Goal: Task Accomplishment & Management: Complete application form

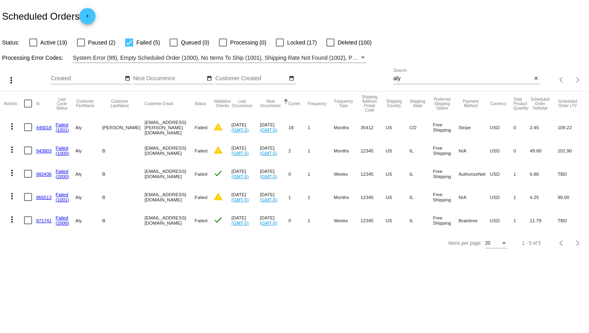
click at [44, 220] on link "971741" at bounding box center [44, 220] width 16 height 5
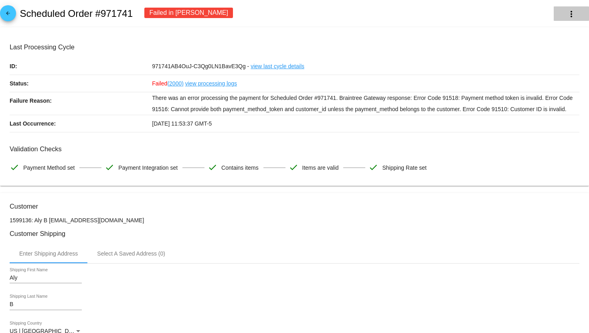
click at [567, 16] on mat-icon "more_vert" at bounding box center [572, 14] width 10 height 10
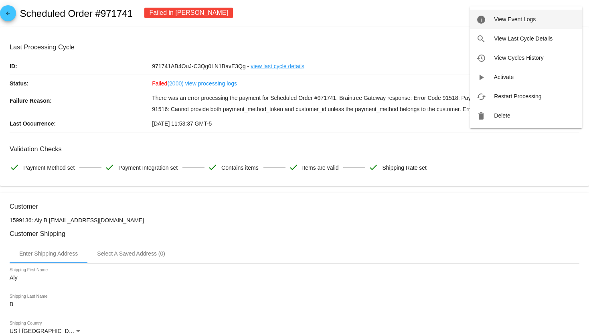
click at [510, 23] on button "info View Event Logs" at bounding box center [526, 19] width 112 height 19
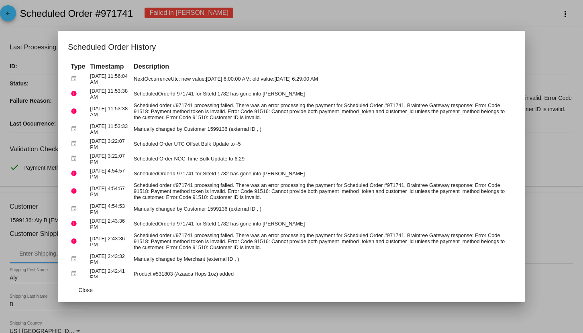
click at [512, 49] on h1 "Scheduled Order History" at bounding box center [291, 47] width 447 height 13
click at [441, 10] on div at bounding box center [291, 166] width 583 height 333
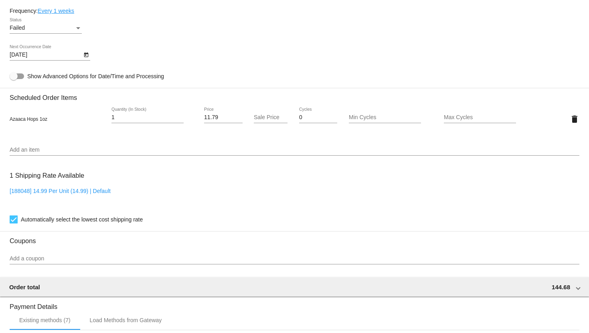
scroll to position [446, 0]
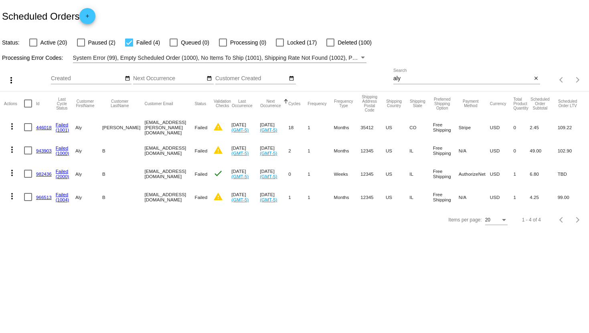
click at [91, 14] on mat-icon "add" at bounding box center [88, 18] width 10 height 10
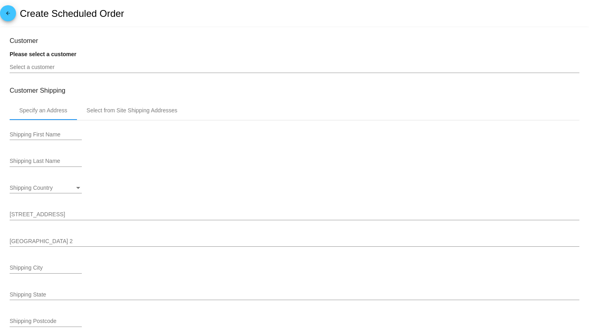
type input "[DATE]"
click at [75, 66] on input "Select a customer" at bounding box center [295, 67] width 570 height 6
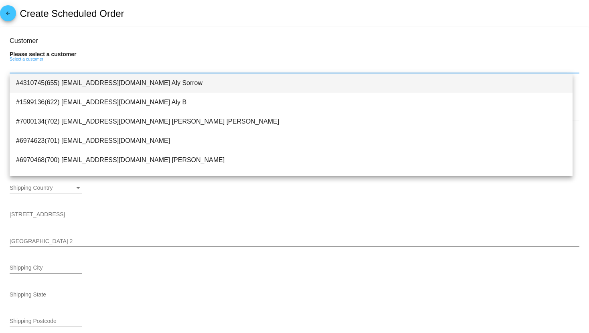
click at [81, 79] on span "#4310745(655) [EMAIL_ADDRESS][DOMAIN_NAME] Aly Sorrow" at bounding box center [291, 82] width 551 height 19
type input "Aly"
type input "Sorrow"
type input "[STREET_ADDRESS]"
type input "[GEOGRAPHIC_DATA]"
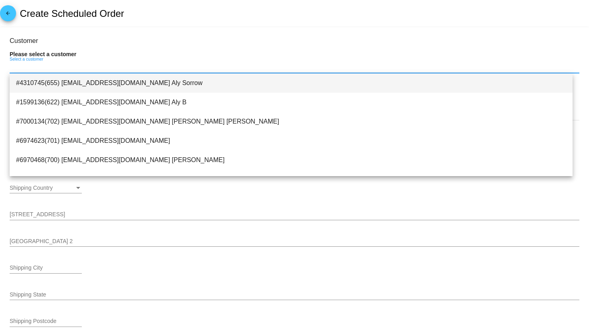
type input "12345"
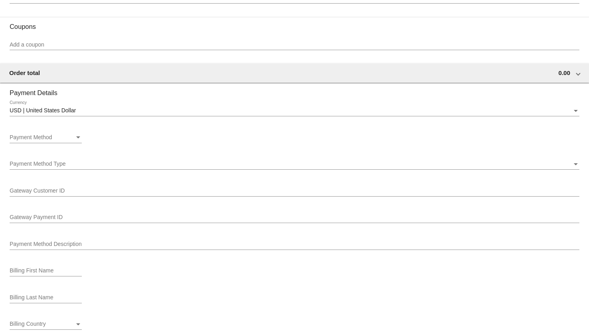
scroll to position [490, 0]
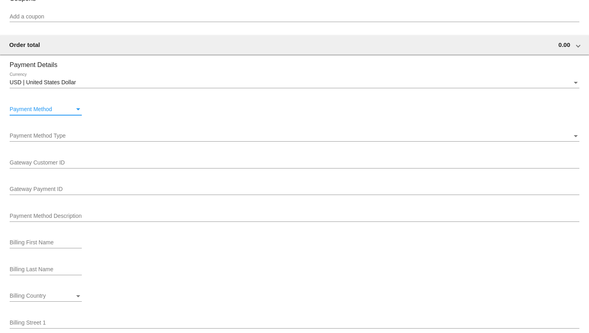
click at [74, 113] on div "Payment Method" at bounding box center [42, 109] width 65 height 6
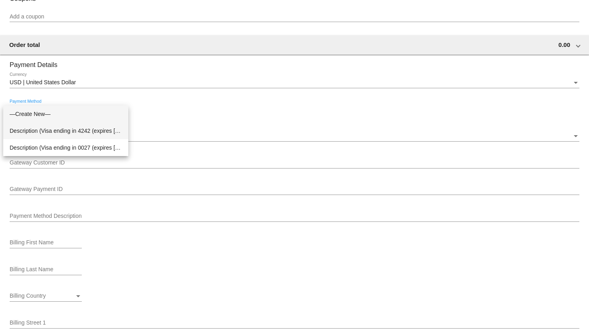
click at [65, 126] on span "Description (Visa ending in 4242 (expires [CREDIT_CARD_DATA])) GatewayCustomerI…" at bounding box center [66, 130] width 112 height 17
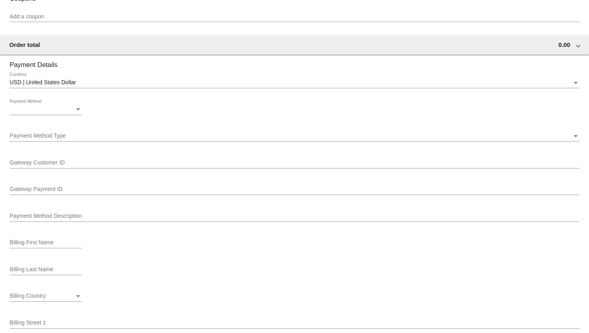
scroll to position [388, 0]
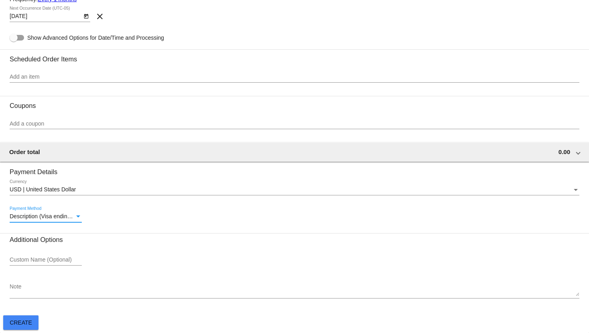
click at [22, 321] on span "Create" at bounding box center [21, 322] width 22 height 6
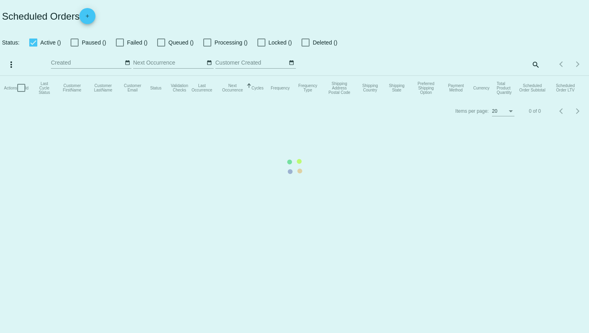
checkbox input "false"
checkbox input "true"
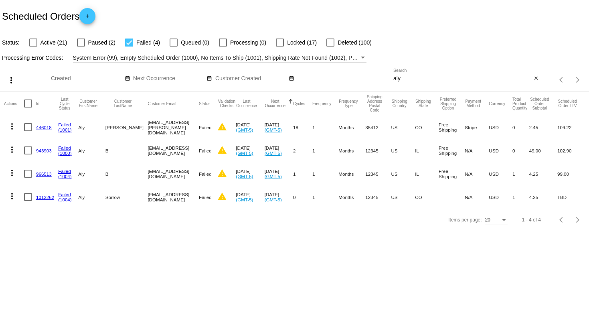
click at [29, 47] on label "Active (21)" at bounding box center [48, 43] width 38 height 10
click at [33, 47] on input "Active (21)" at bounding box center [33, 47] width 0 height 0
checkbox input "true"
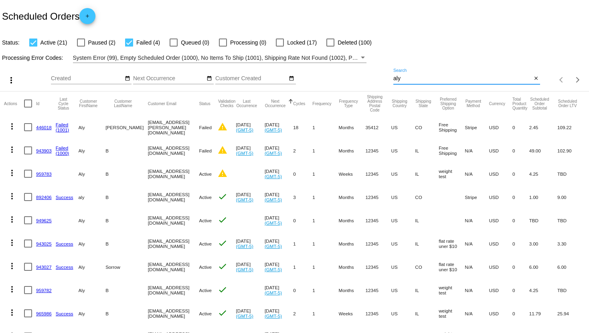
drag, startPoint x: 411, startPoint y: 79, endPoint x: 376, endPoint y: 75, distance: 35.9
click at [376, 75] on app-dashboard-scheduled-orders "Scheduled Orders add Status: Active (21) Paused (2) Failed (4) Queued (0) Proce…" at bounding box center [294, 302] width 589 height 604
type input "982436"
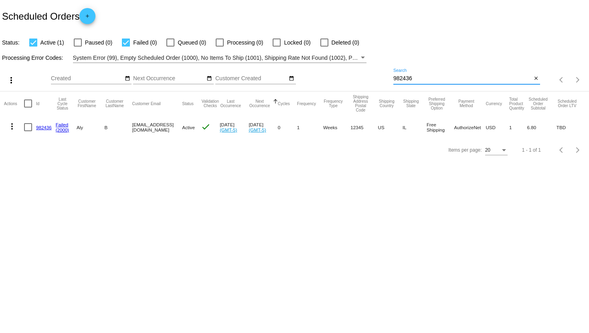
click at [41, 127] on link "982436" at bounding box center [44, 127] width 16 height 5
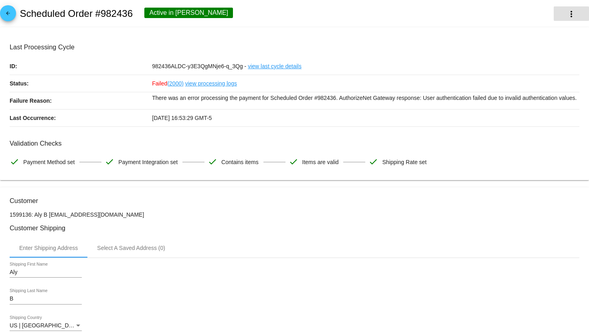
click at [567, 18] on mat-icon "more_vert" at bounding box center [572, 14] width 10 height 10
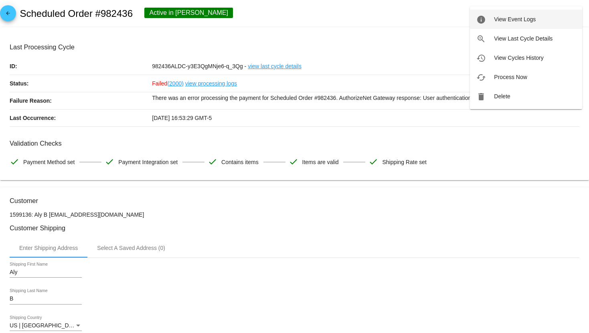
click at [519, 17] on span "View Event Logs" at bounding box center [515, 19] width 42 height 6
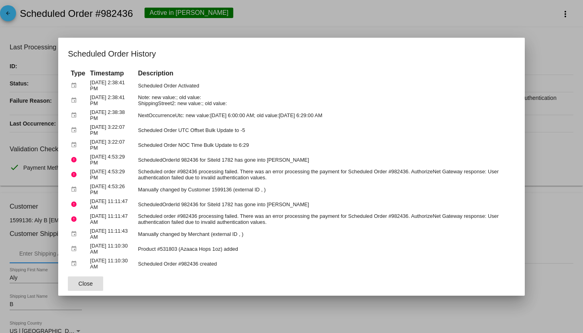
click at [344, 28] on div at bounding box center [291, 166] width 583 height 333
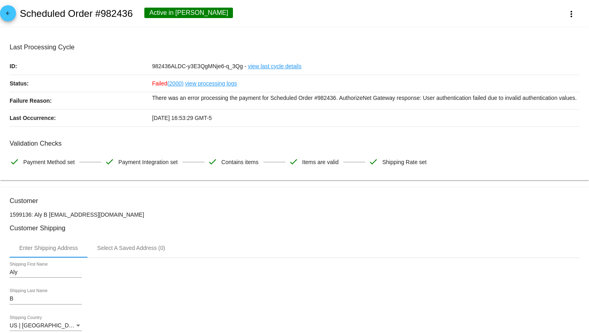
drag, startPoint x: 152, startPoint y: 9, endPoint x: 240, endPoint y: 12, distance: 87.1
click at [240, 12] on div "arrow_back Scheduled Order #982436 Active in Dunning more_vert" at bounding box center [294, 13] width 589 height 27
click at [242, 10] on div "arrow_back Scheduled Order #982436 Active in Dunning more_vert" at bounding box center [294, 13] width 589 height 27
click at [164, 6] on div "arrow_back Scheduled Order #982436 Active in Dunning more_vert" at bounding box center [294, 13] width 589 height 27
click at [169, 8] on div "Active in Dunning" at bounding box center [188, 13] width 89 height 10
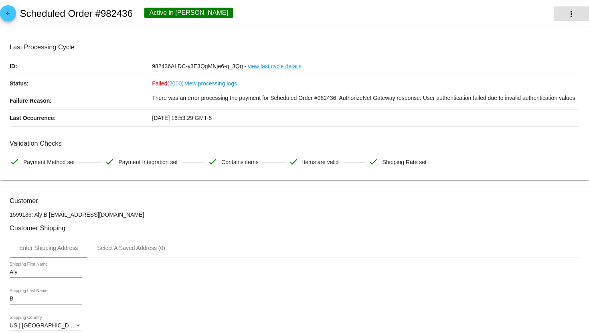
click at [567, 18] on mat-icon "more_vert" at bounding box center [572, 14] width 10 height 10
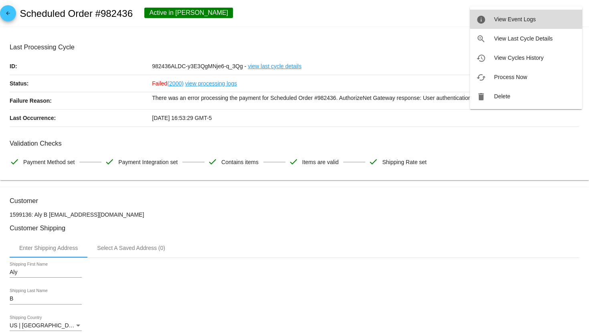
click at [550, 16] on button "info View Event Logs" at bounding box center [526, 19] width 112 height 19
